Goal: Task Accomplishment & Management: Use online tool/utility

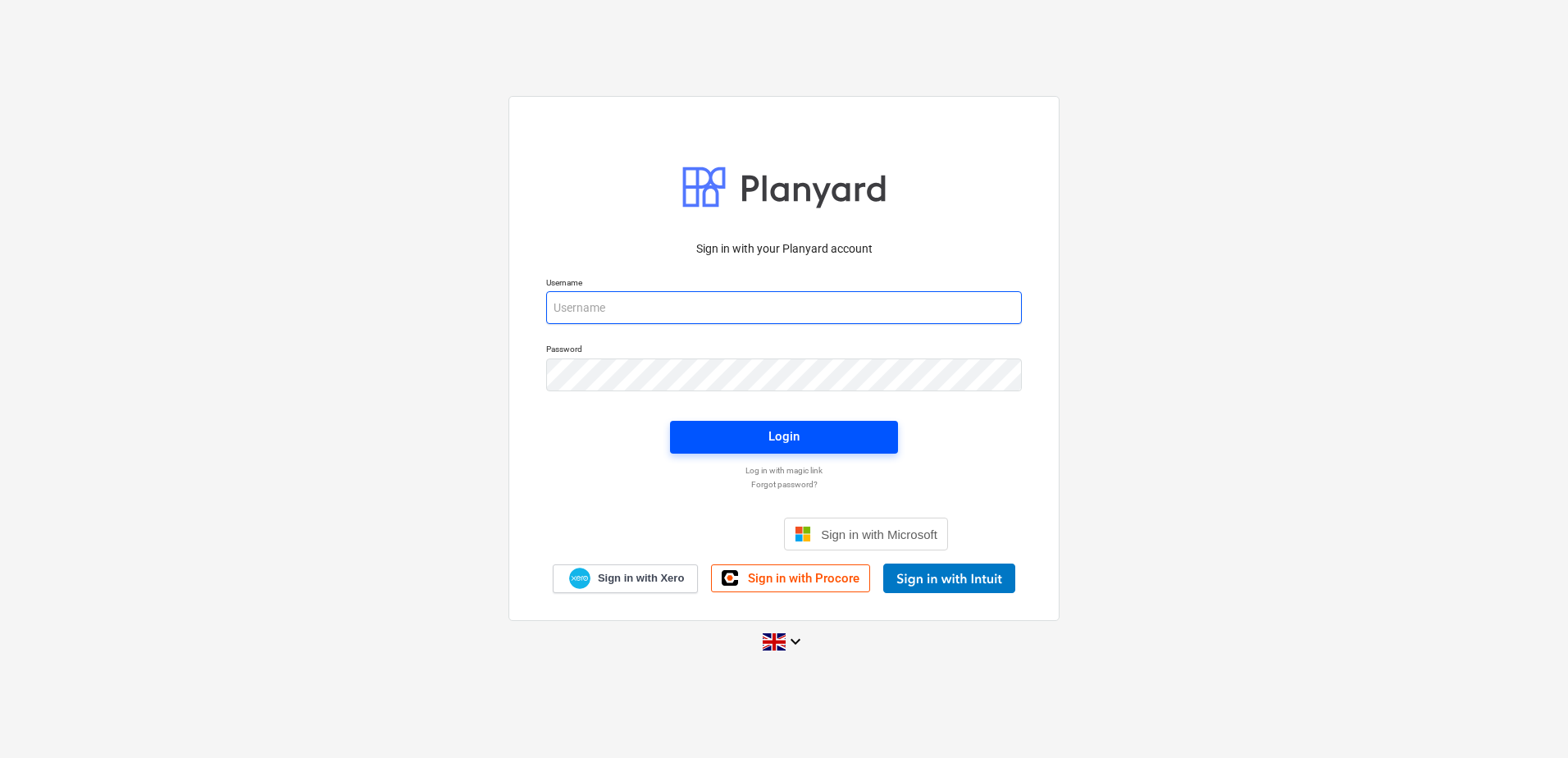
type input "[EMAIL_ADDRESS][DOMAIN_NAME]"
click at [740, 447] on span "Login" at bounding box center [783, 436] width 188 height 21
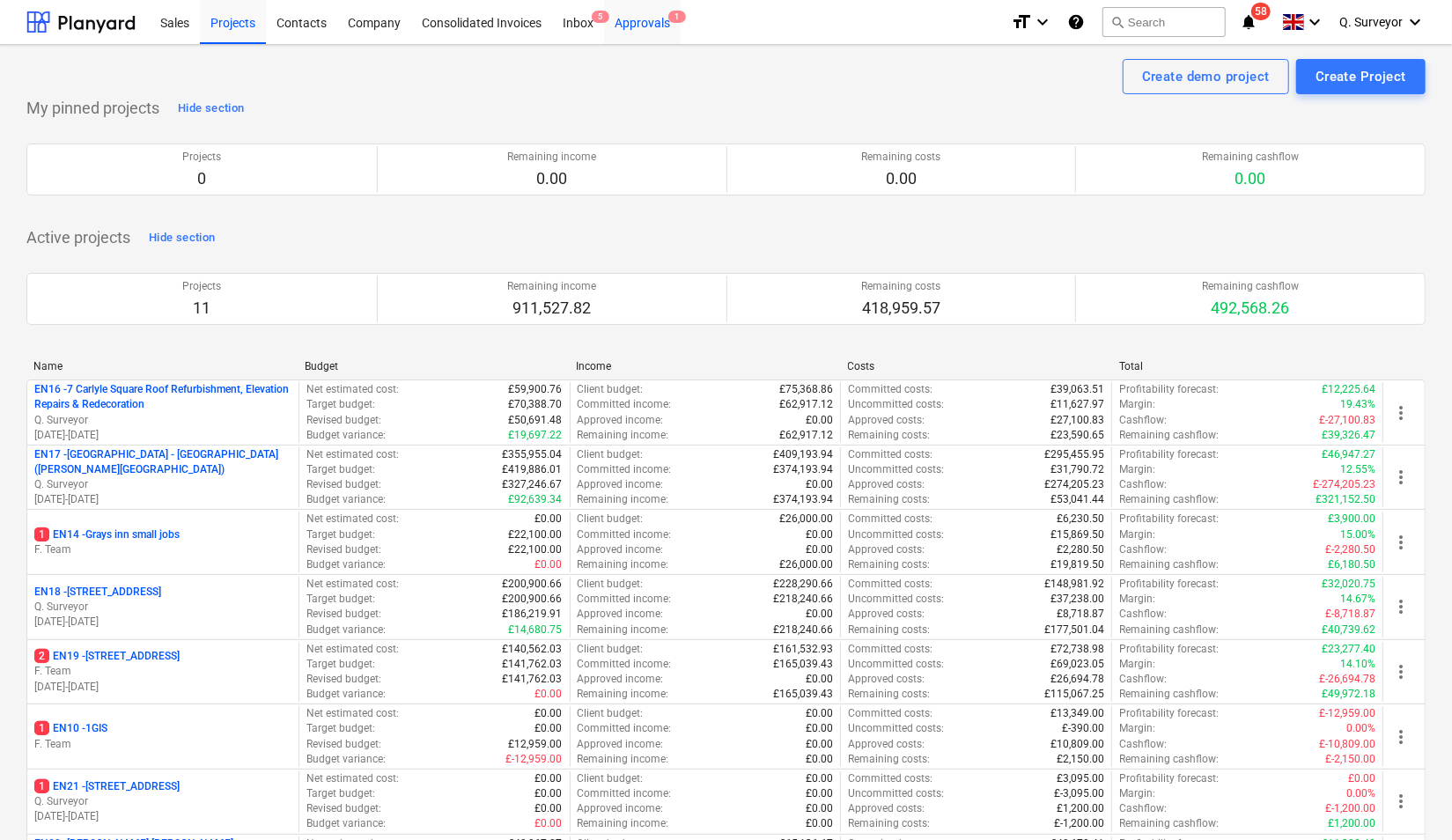
click at [650, 21] on div "Approvals 1" at bounding box center [642, 22] width 76 height 45
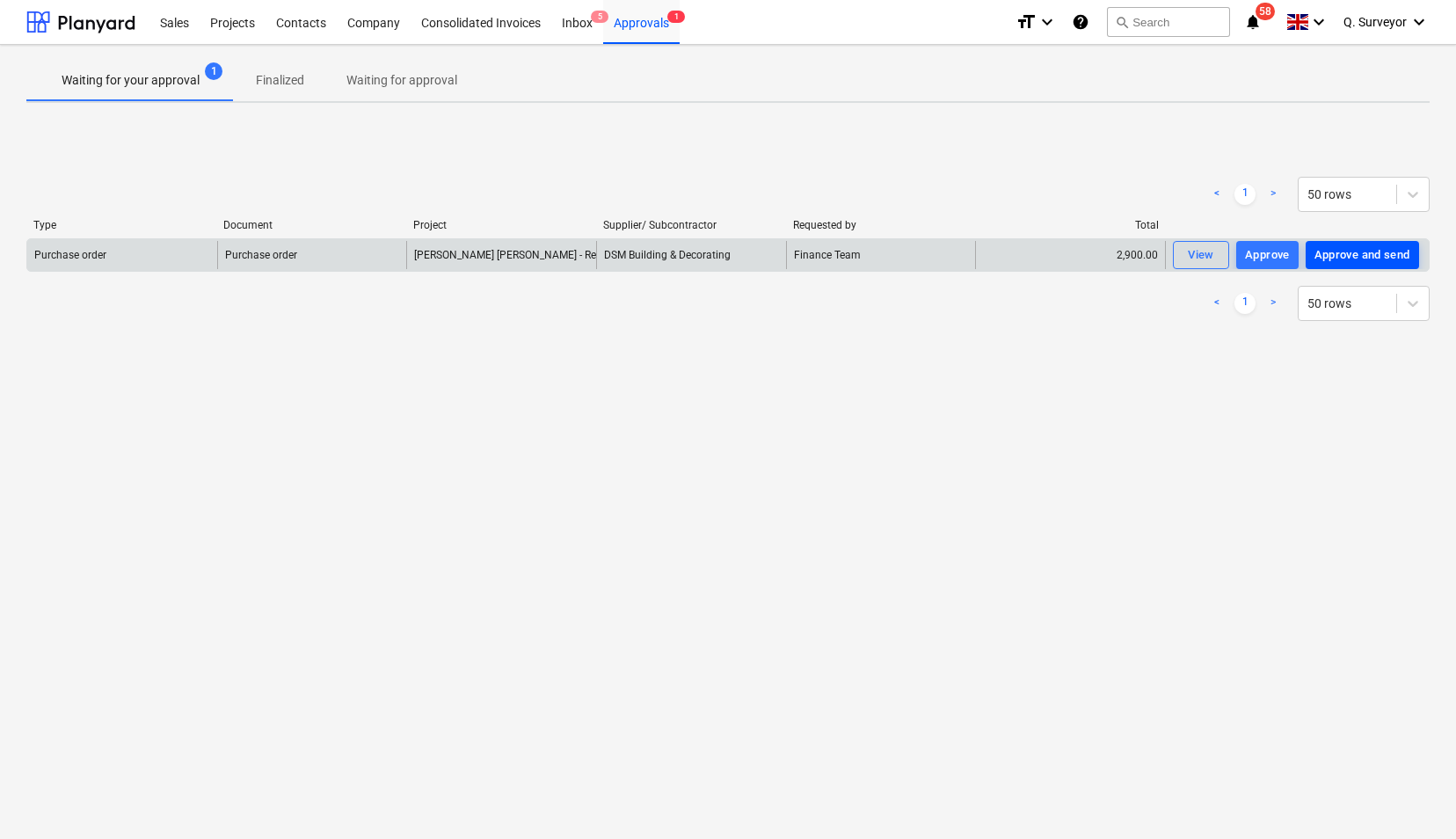
click at [1337, 254] on div "Approve and send" at bounding box center [1362, 256] width 96 height 21
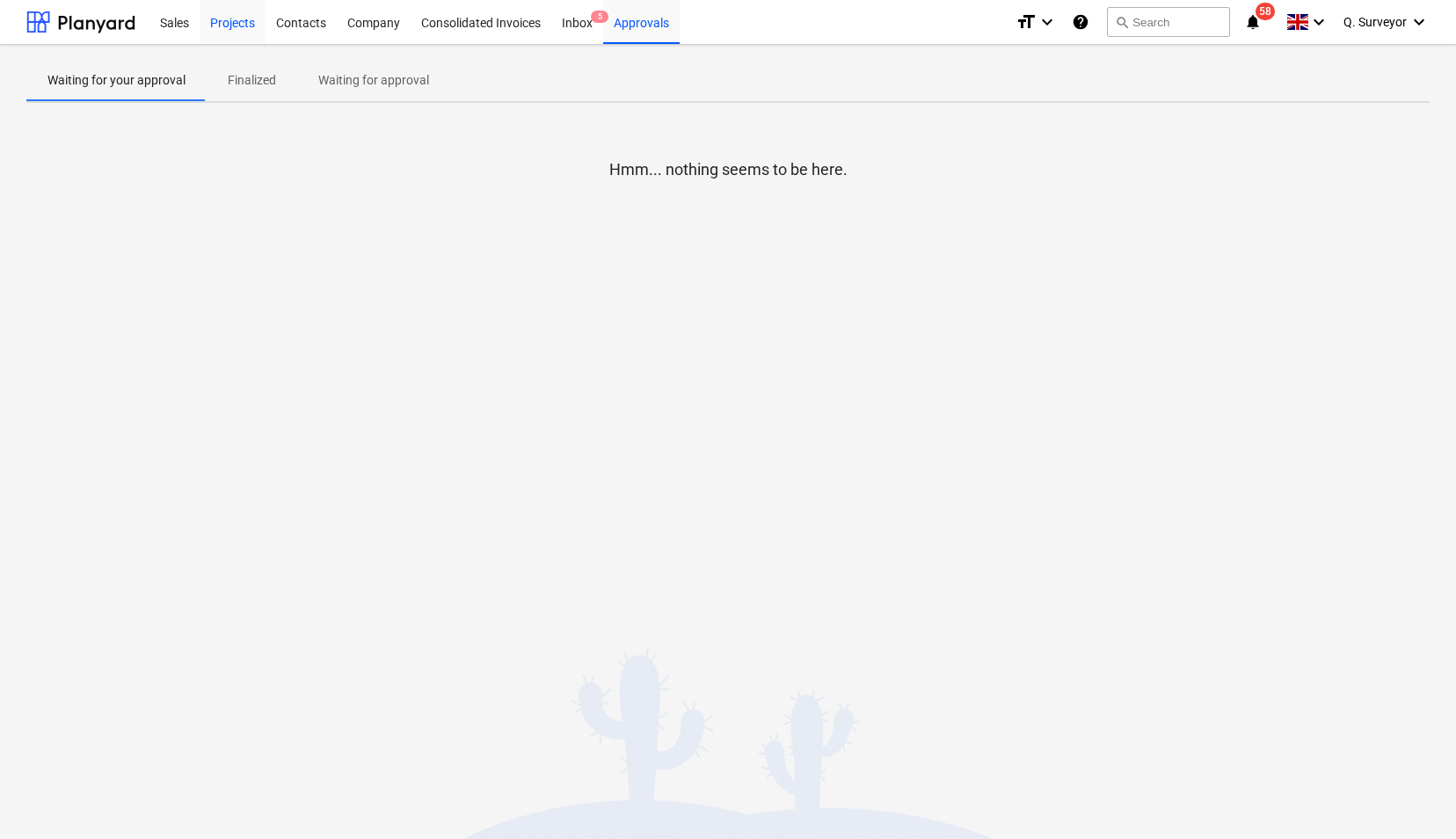
click at [240, 23] on div "Projects" at bounding box center [232, 22] width 66 height 45
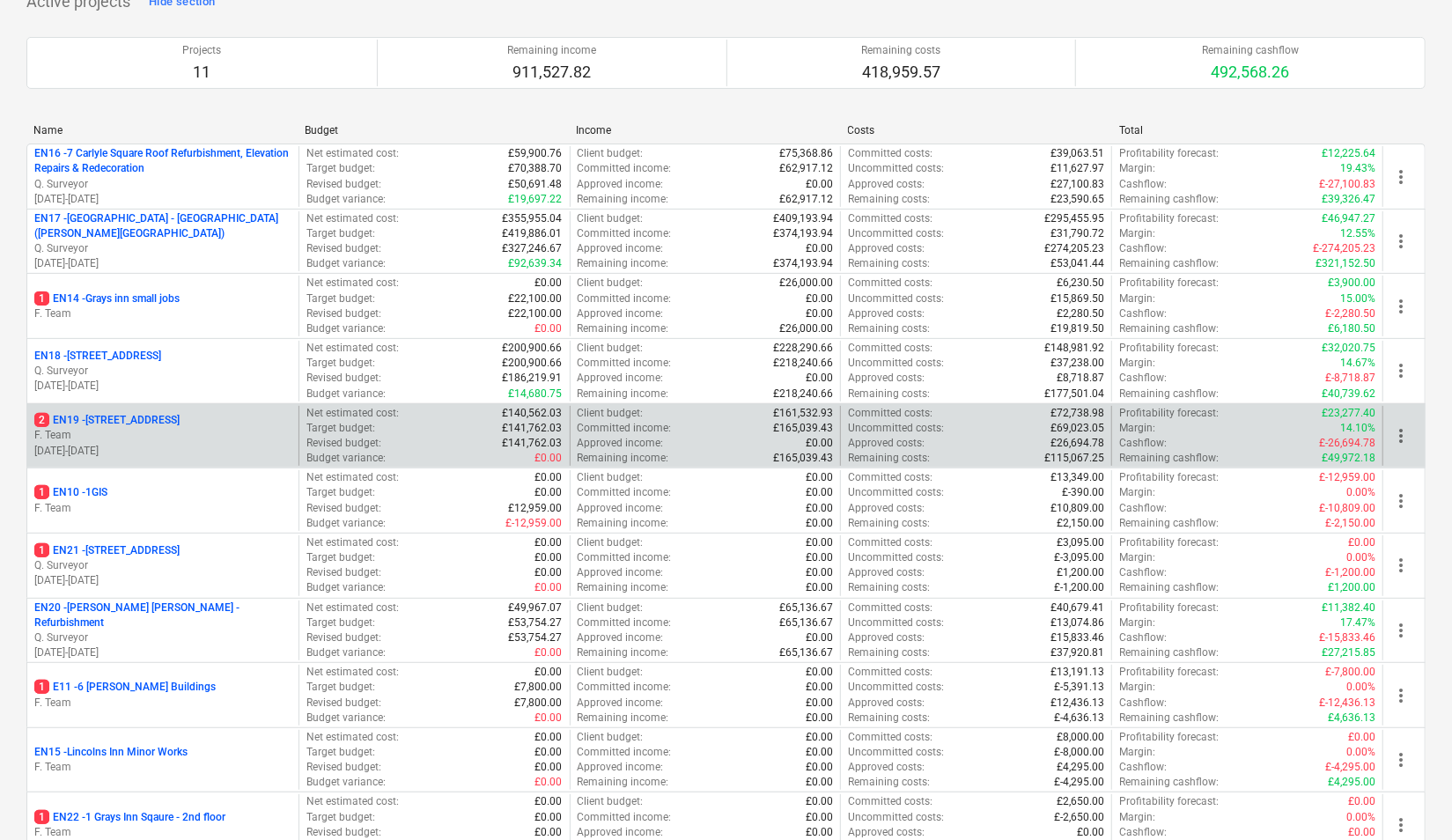
scroll to position [264, 0]
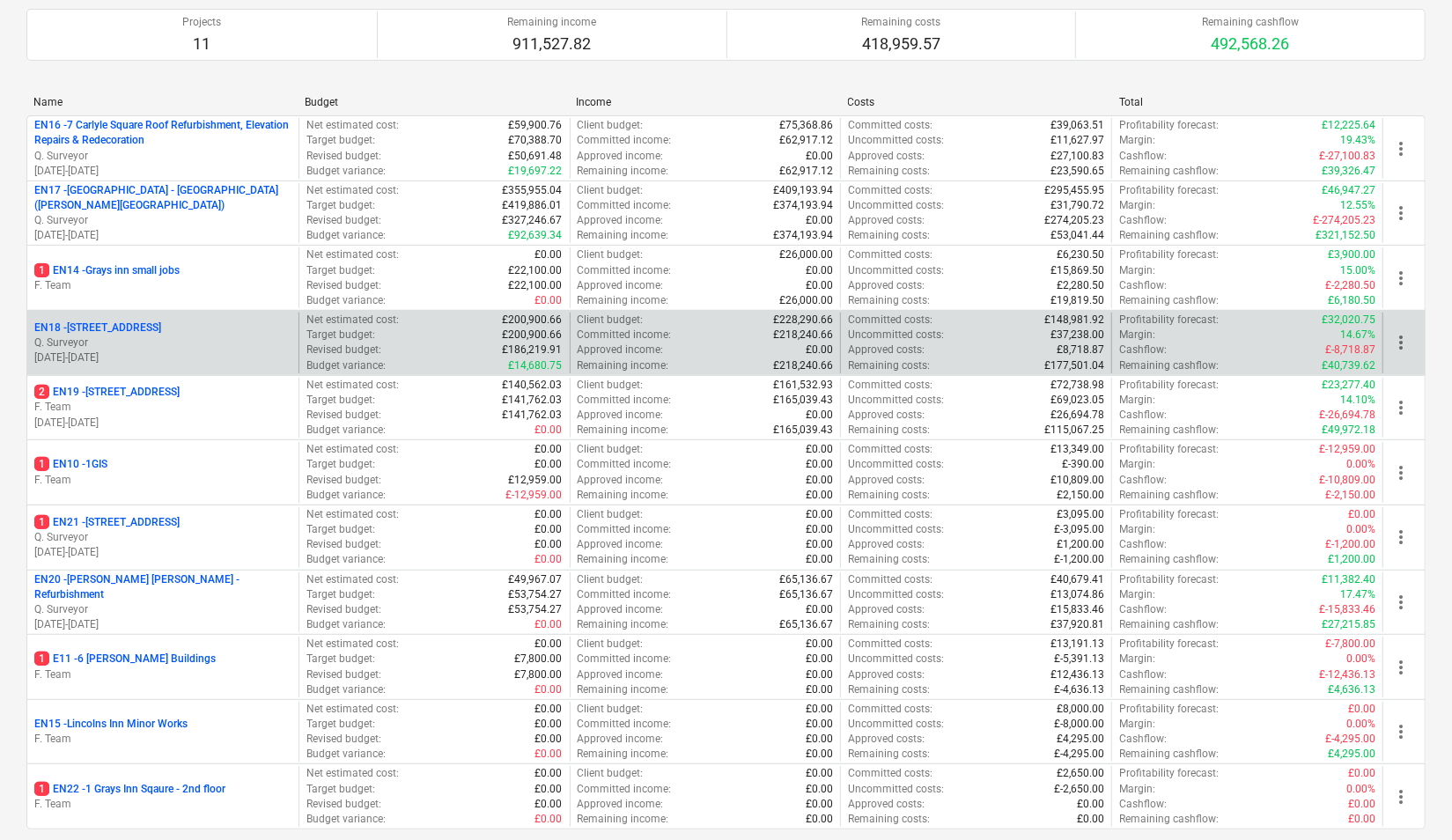
click at [181, 342] on p "Q. Surveyor" at bounding box center [163, 343] width 257 height 15
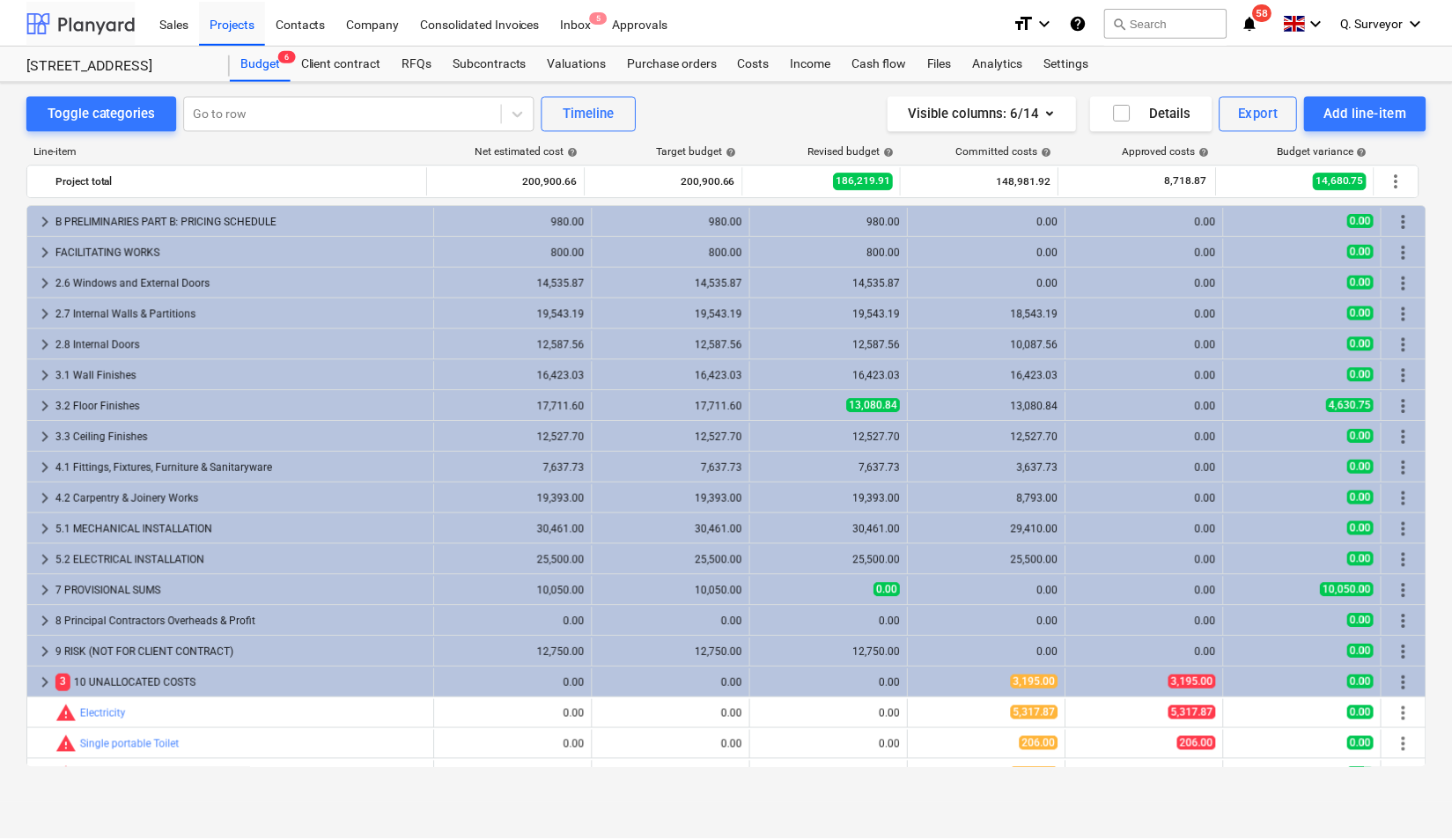
scroll to position [264, 0]
